Goal: Navigation & Orientation: Find specific page/section

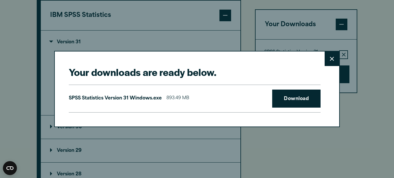
click at [330, 59] on icon at bounding box center [332, 59] width 4 height 4
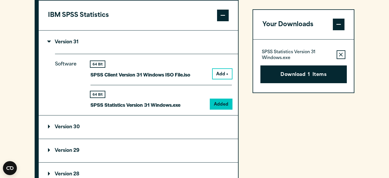
click at [223, 79] on button "Add +" at bounding box center [222, 74] width 19 height 10
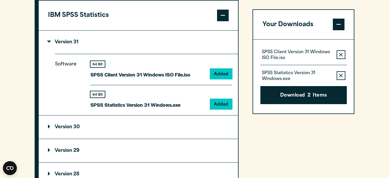
click at [340, 75] on icon "button" at bounding box center [341, 76] width 4 height 4
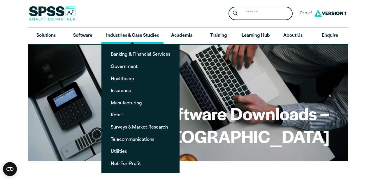
click at [113, 41] on link "Industries & Case Studies" at bounding box center [132, 35] width 62 height 17
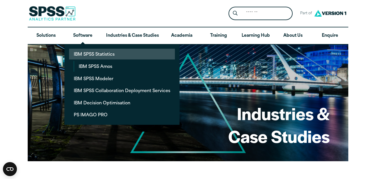
click at [91, 52] on link "IBM SPSS Statistics" at bounding box center [122, 54] width 106 height 11
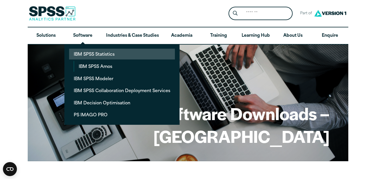
click at [98, 51] on link "IBM SPSS Statistics" at bounding box center [122, 54] width 106 height 11
